Goal: Task Accomplishment & Management: Complete application form

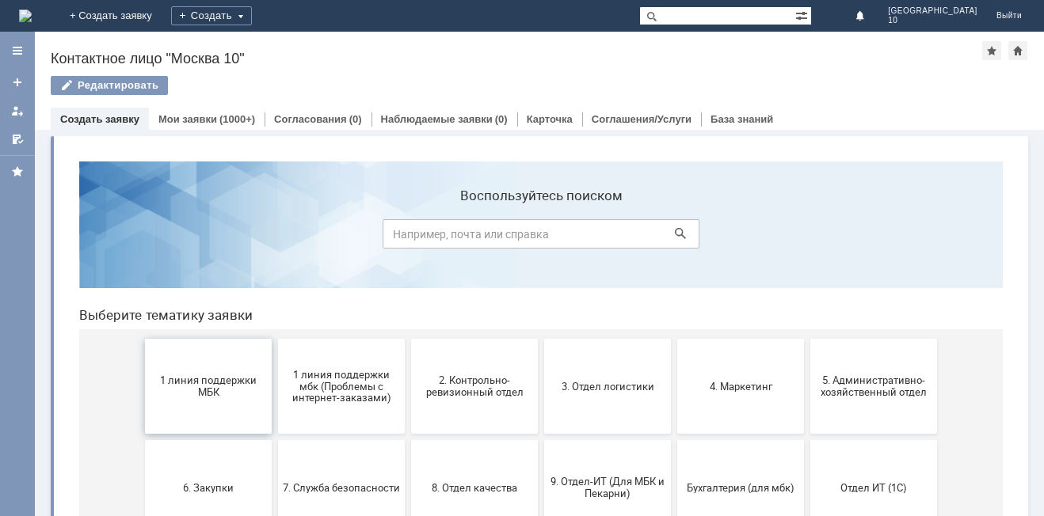
click at [204, 390] on span "1 линия поддержки МБК" at bounding box center [208, 387] width 117 height 24
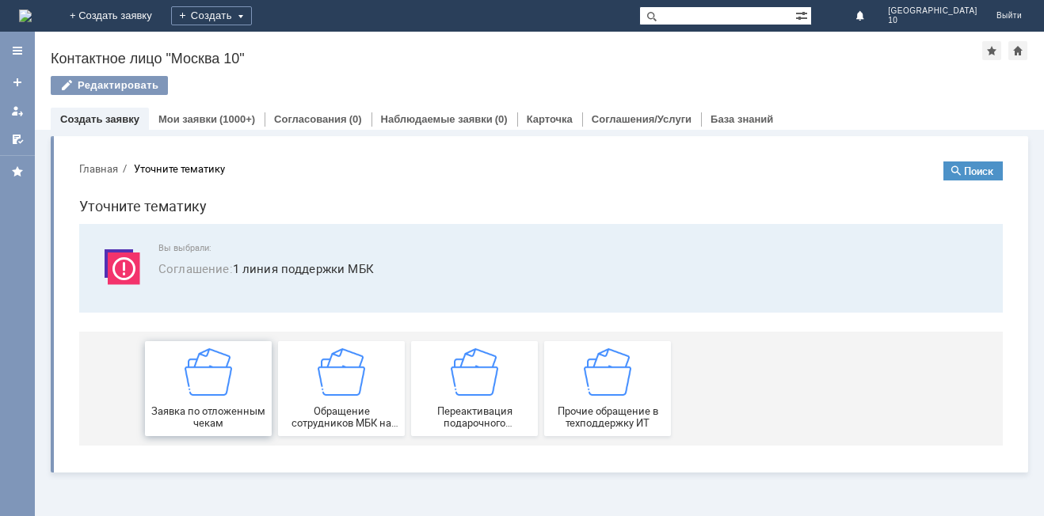
click at [223, 398] on div "Заявка по отложенным чекам" at bounding box center [208, 389] width 117 height 81
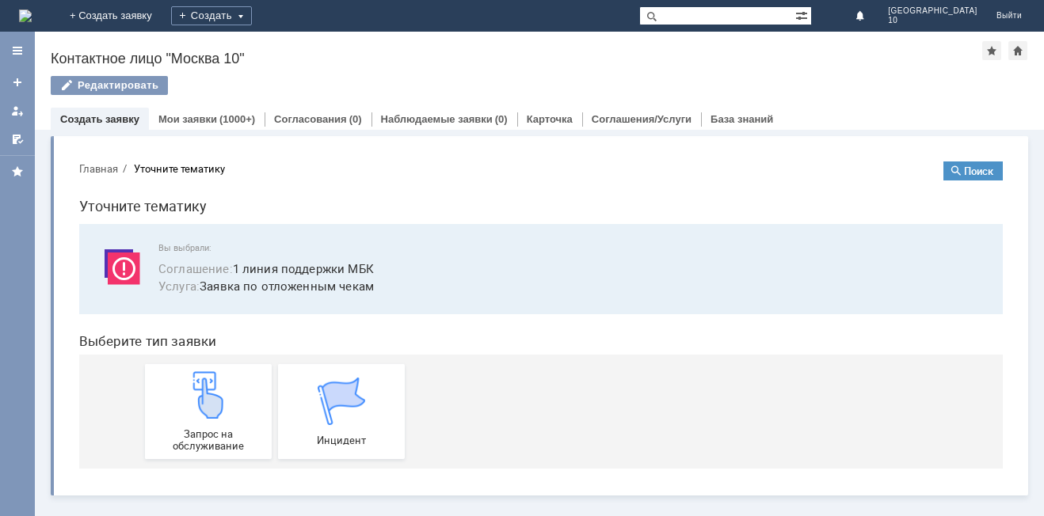
click at [223, 398] on img at bounding box center [209, 396] width 48 height 48
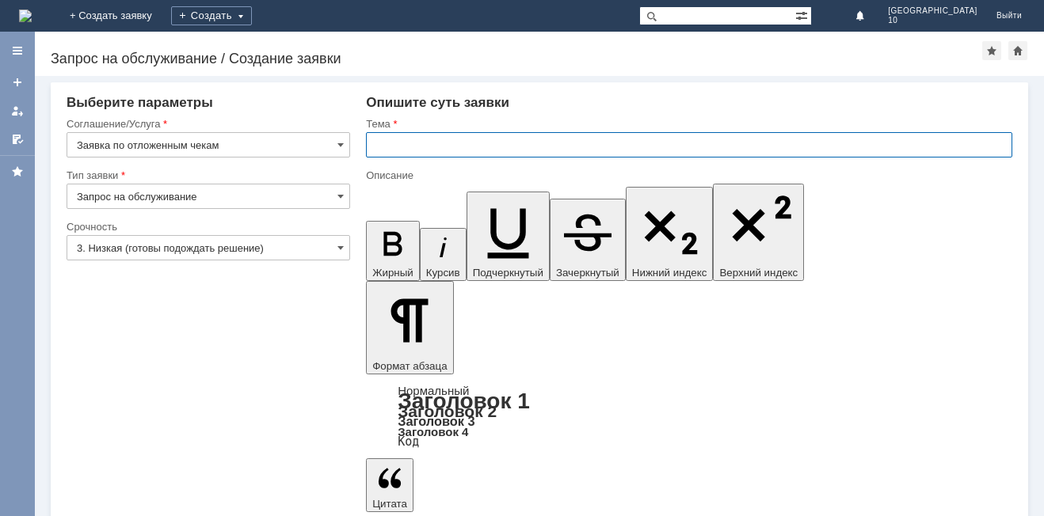
click at [413, 148] on input "text" at bounding box center [689, 144] width 646 height 25
type input "отложенные чеки"
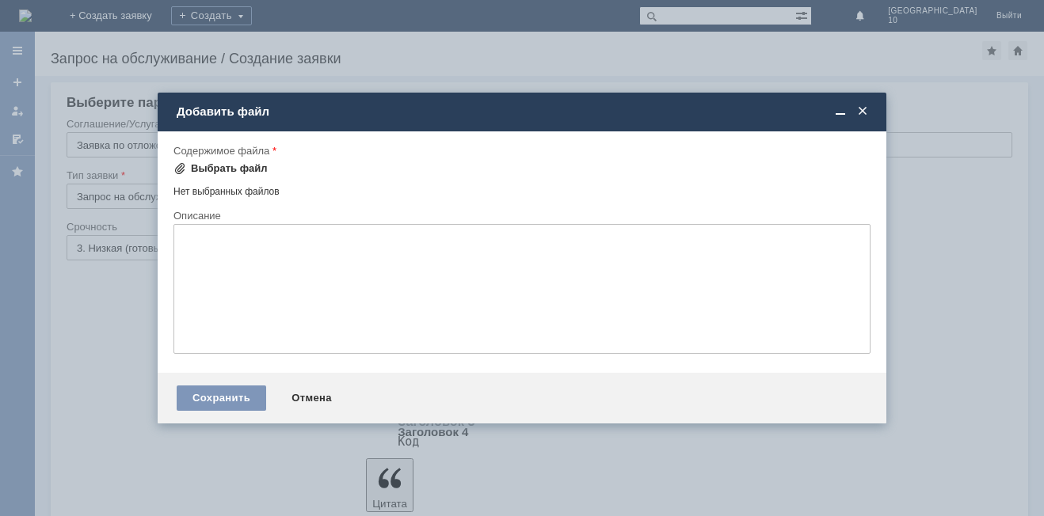
click at [245, 168] on div "Выбрать файл" at bounding box center [229, 168] width 77 height 13
click at [861, 107] on span at bounding box center [863, 112] width 16 height 14
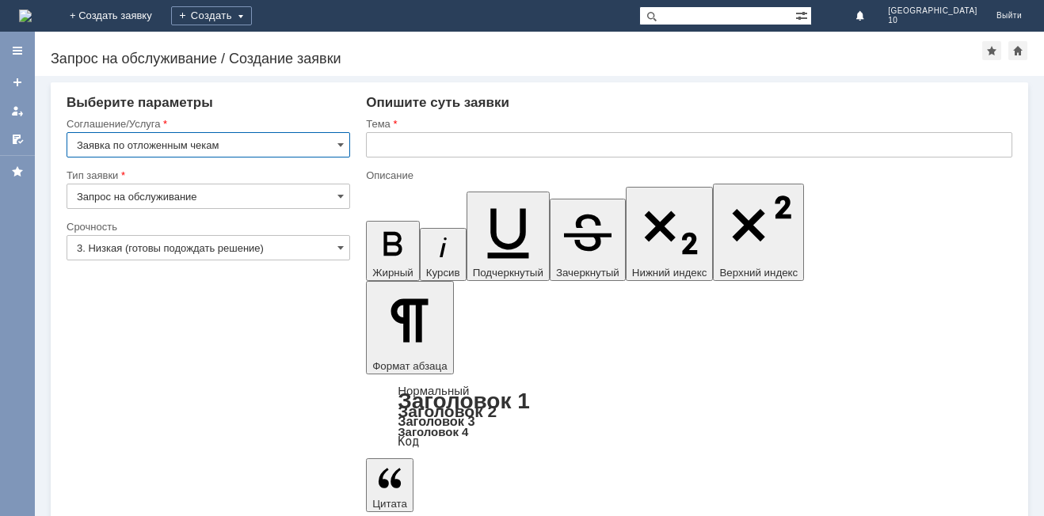
click at [394, 142] on input "text" at bounding box center [689, 144] width 646 height 25
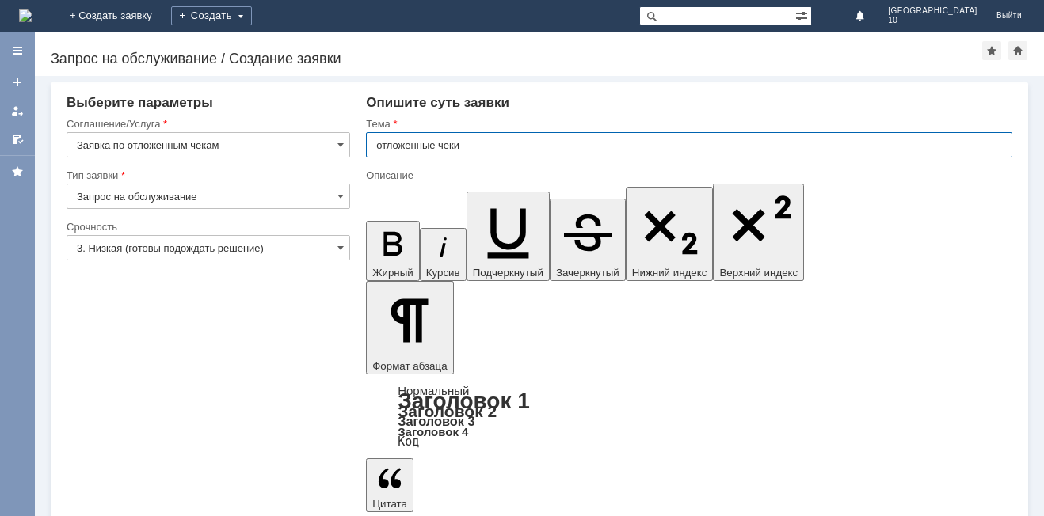
type input "отложенные чеки"
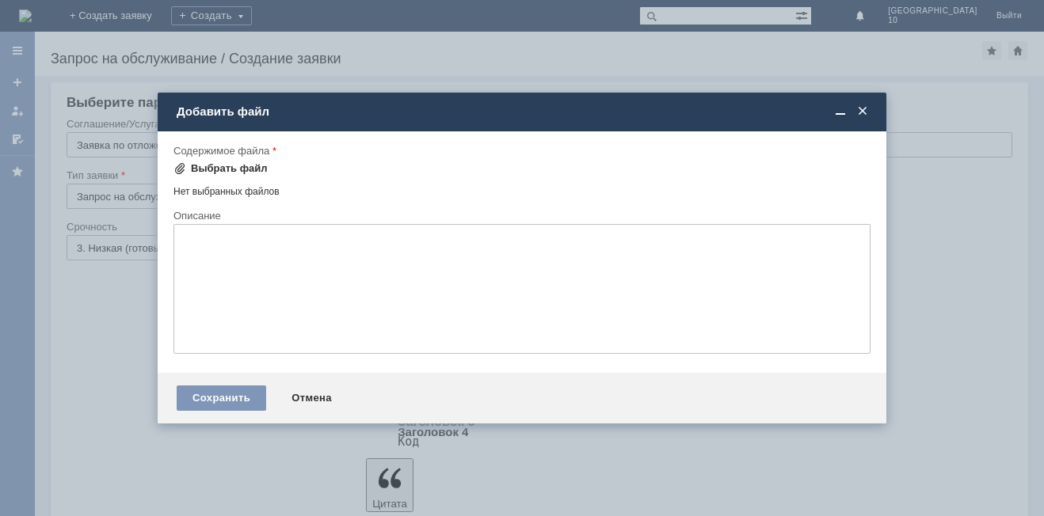
click at [246, 165] on div "Выбрать файл" at bounding box center [229, 168] width 77 height 13
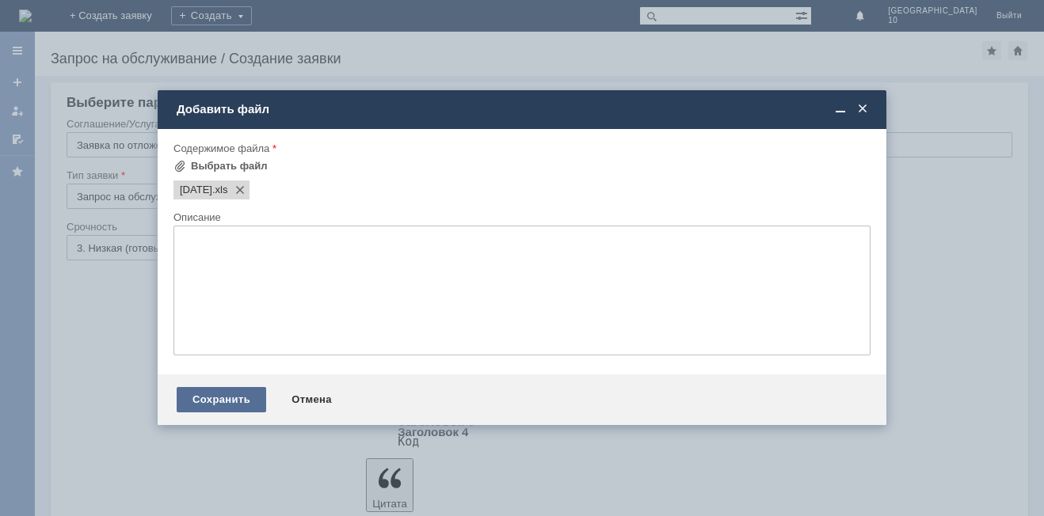
click at [221, 397] on div "Сохранить" at bounding box center [222, 399] width 90 height 25
